Goal: Task Accomplishment & Management: Use online tool/utility

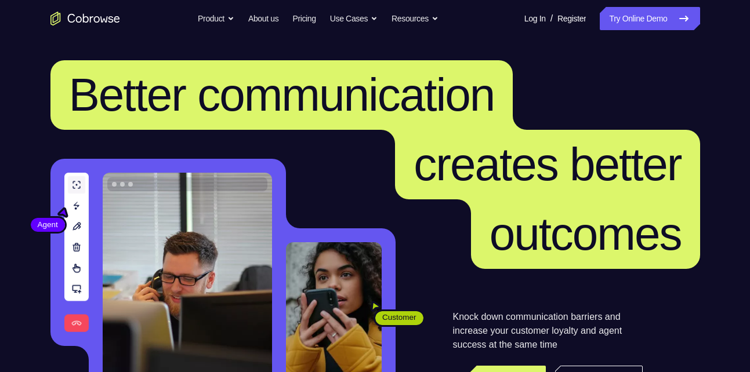
click at [617, 20] on link "Try Online Demo" at bounding box center [650, 18] width 100 height 23
drag, startPoint x: 0, startPoint y: 0, endPoint x: 617, endPoint y: 20, distance: 616.9
click at [617, 20] on link "Try Online Demo" at bounding box center [650, 18] width 100 height 23
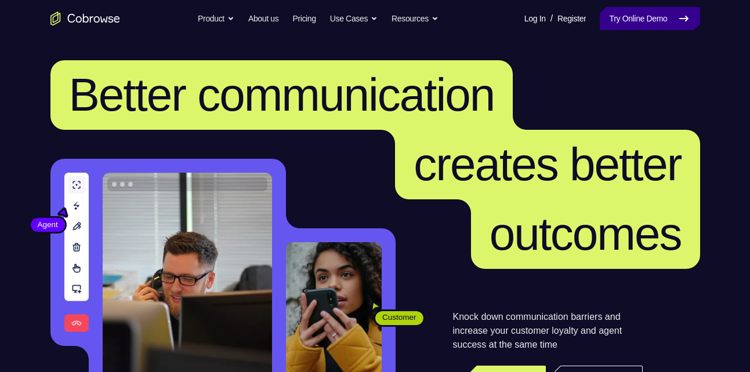
click at [617, 20] on link "Try Online Demo" at bounding box center [650, 18] width 100 height 23
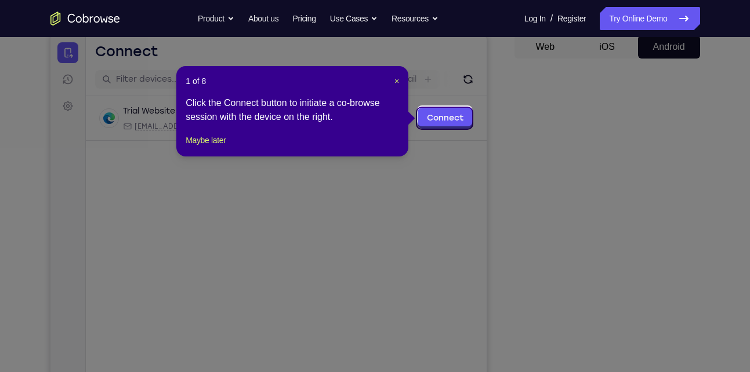
scroll to position [115, 0]
click at [397, 84] on span "×" at bounding box center [396, 81] width 5 height 9
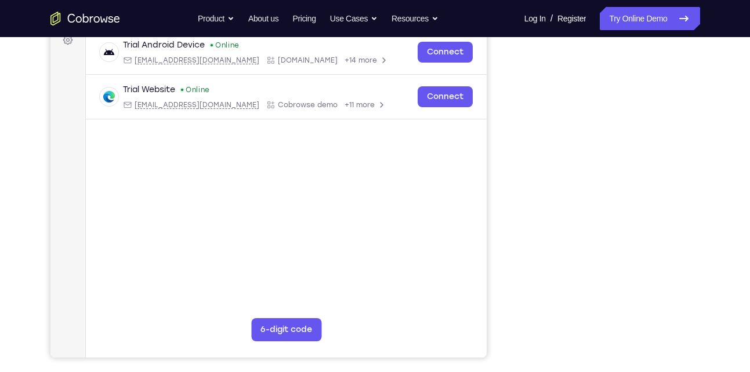
scroll to position [181, 0]
